Goal: Information Seeking & Learning: Find specific fact

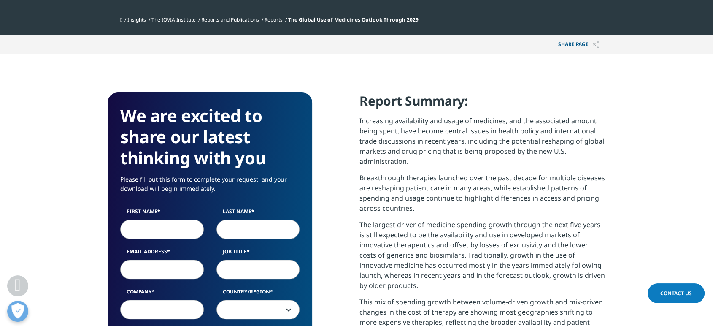
scroll to position [328, 0]
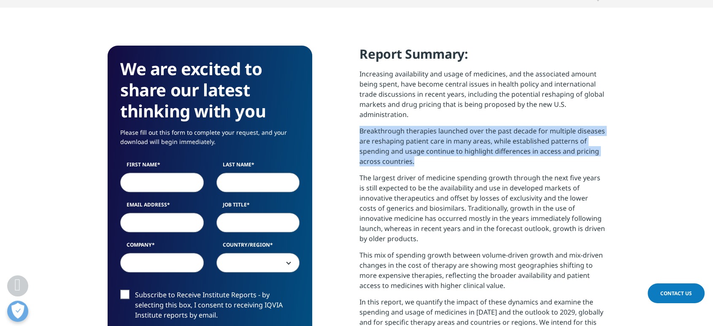
drag, startPoint x: 360, startPoint y: 128, endPoint x: 421, endPoint y: 161, distance: 70.0
click at [421, 161] on p "Breakthrough therapies launched over the past decade for multiple diseases are …" at bounding box center [482, 149] width 246 height 47
copy p "Breakthrough therapies launched over the past decade for multiple diseases are …"
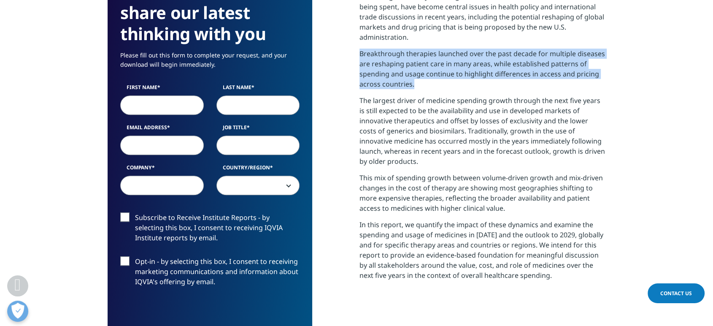
scroll to position [422, 0]
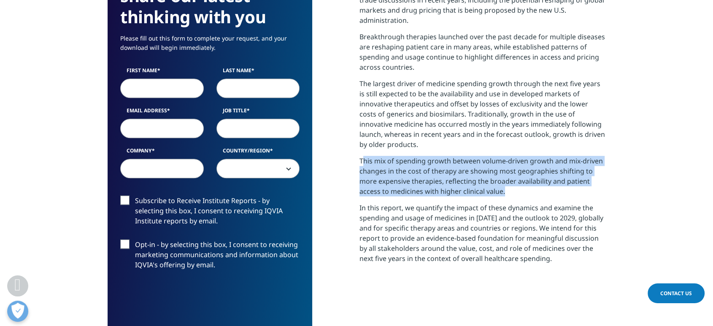
drag, startPoint x: 361, startPoint y: 160, endPoint x: 532, endPoint y: 188, distance: 173.2
click at [532, 188] on p "This mix of spending growth between volume-driven growth and mix-driven changes…" at bounding box center [482, 179] width 246 height 47
click at [448, 185] on p "This mix of spending growth between volume-driven growth and mix-driven changes…" at bounding box center [482, 179] width 246 height 47
drag, startPoint x: 359, startPoint y: 161, endPoint x: 514, endPoint y: 194, distance: 158.6
click at [514, 194] on p "This mix of spending growth between volume-driven growth and mix-driven changes…" at bounding box center [482, 179] width 246 height 47
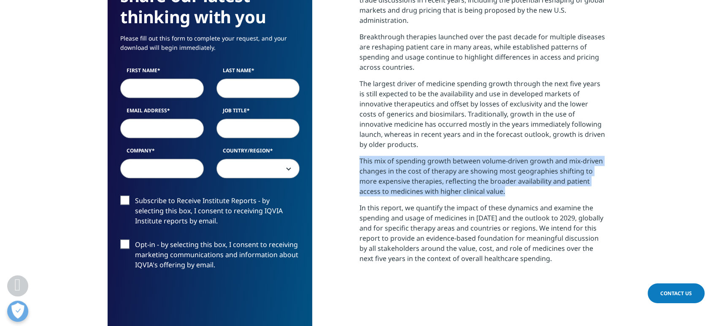
copy p "This mix of spending growth between volume-driven growth and mix-driven changes…"
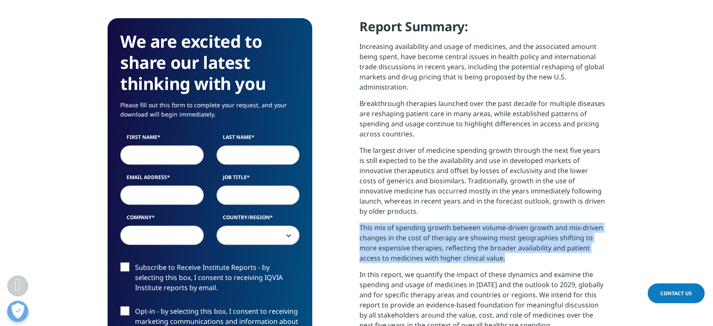
scroll to position [374, 0]
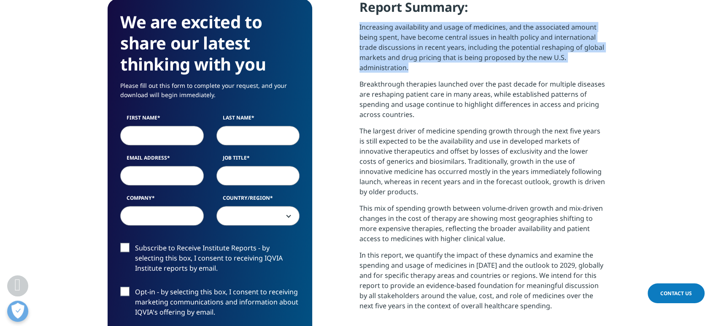
drag, startPoint x: 360, startPoint y: 26, endPoint x: 419, endPoint y: 73, distance: 75.3
click at [419, 73] on p "Increasing availability and usage of medicines, and the associated amount being…" at bounding box center [482, 50] width 246 height 57
copy p "Increasing availability and usage of medicines, and the associated amount being…"
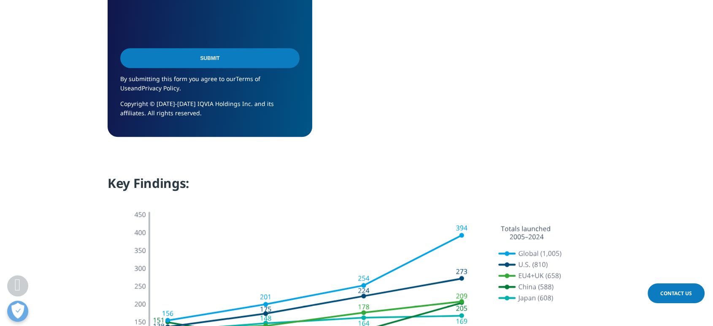
scroll to position [796, 0]
